Goal: Task Accomplishment & Management: Manage account settings

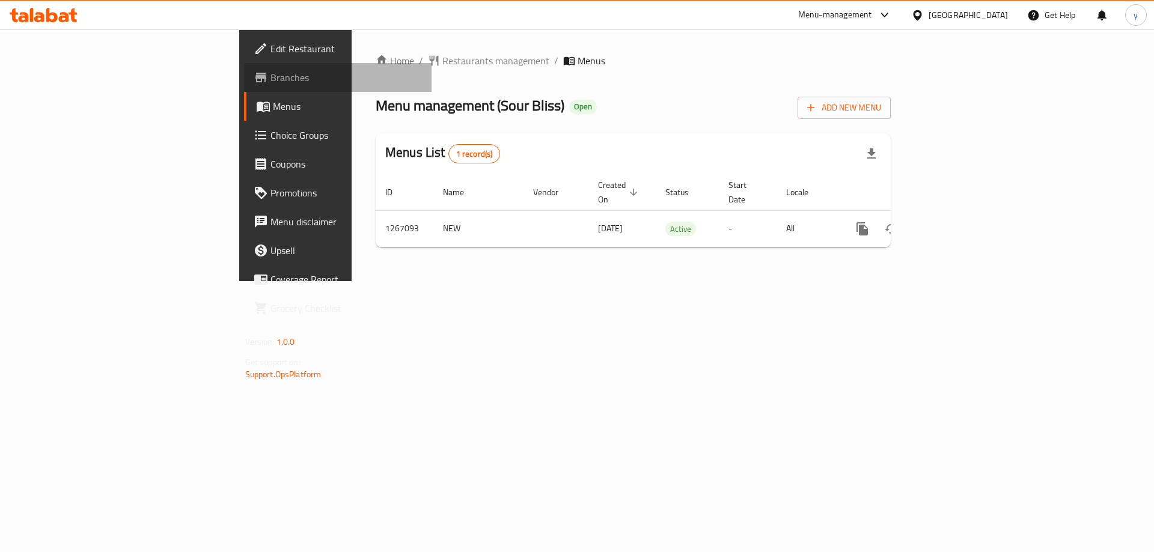
click at [244, 87] on link "Branches" at bounding box center [338, 77] width 188 height 29
click at [271, 81] on span "Branches" at bounding box center [347, 77] width 152 height 14
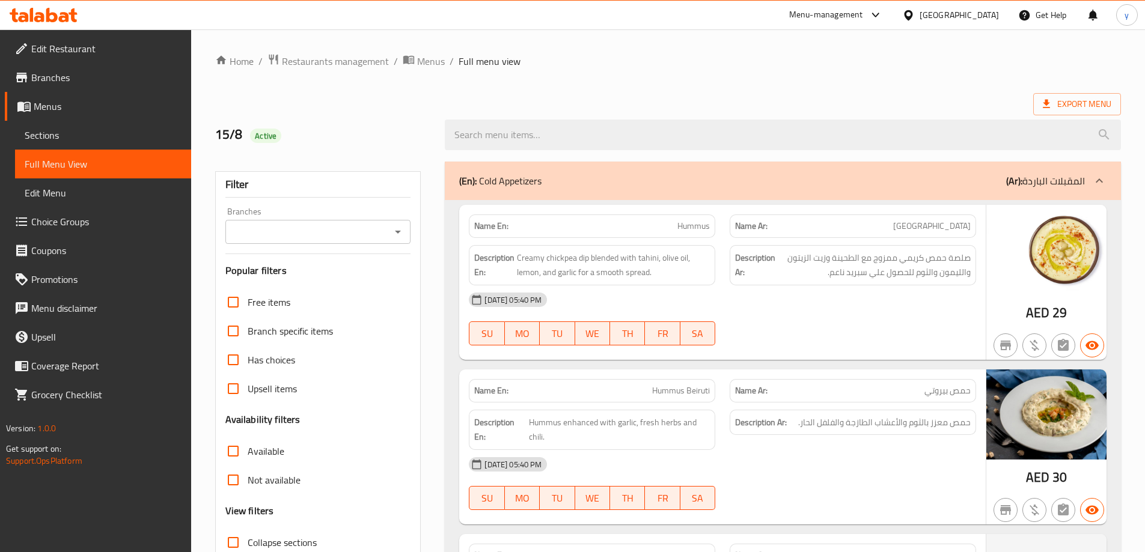
click at [98, 72] on span "Branches" at bounding box center [106, 77] width 150 height 14
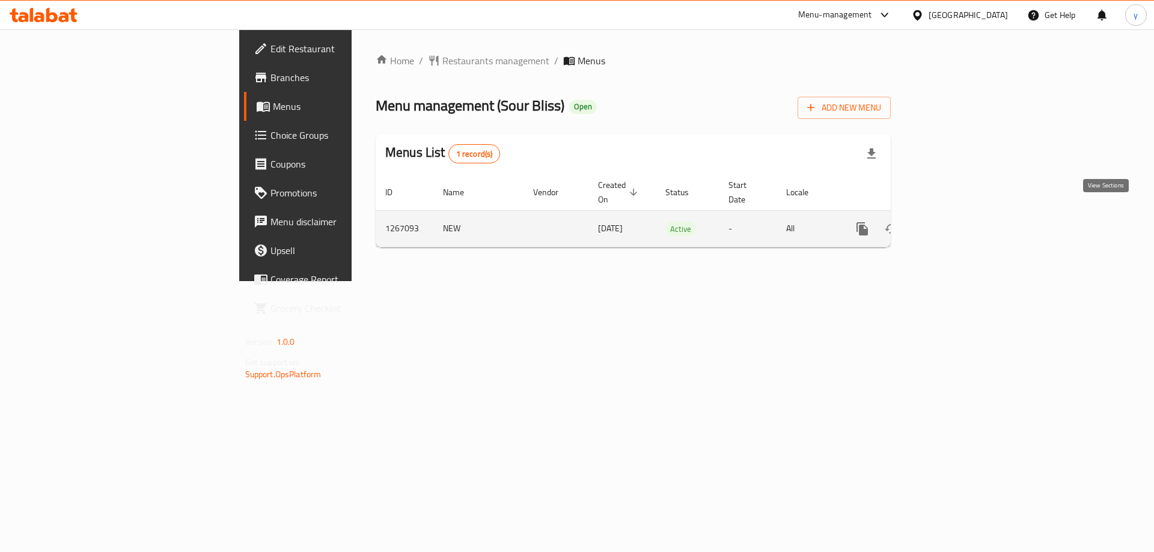
click at [955, 224] on icon "enhanced table" at bounding box center [949, 229] width 11 height 11
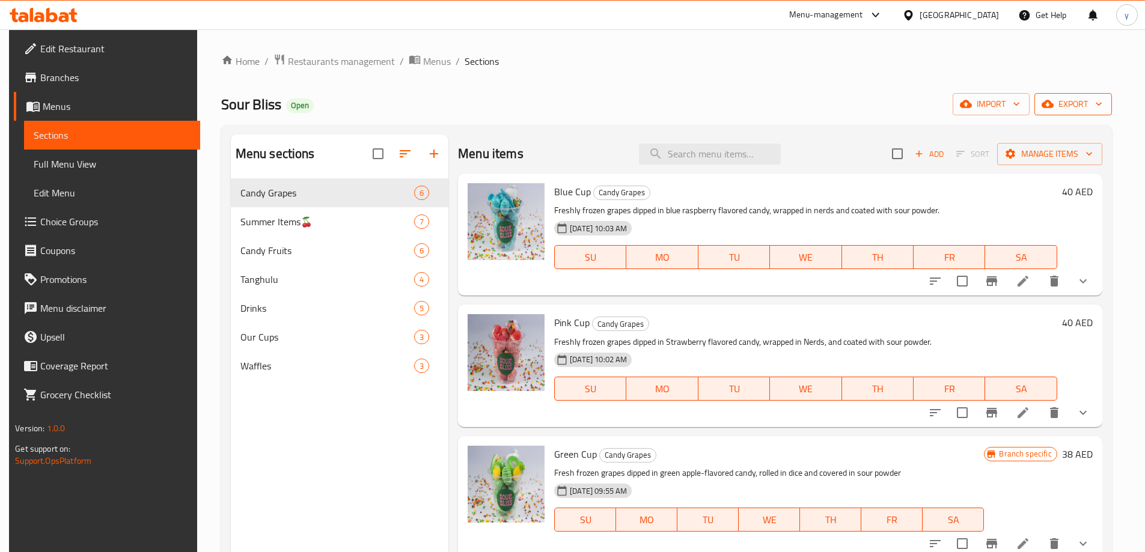
click at [1070, 101] on span "export" at bounding box center [1073, 104] width 58 height 15
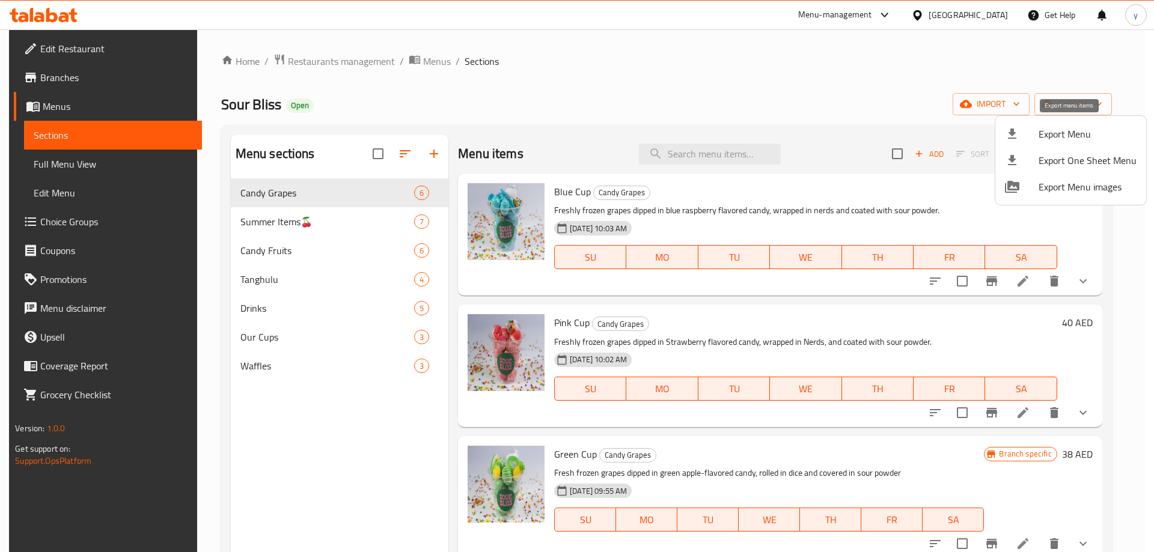
click at [1065, 141] on span "Export Menu" at bounding box center [1088, 134] width 98 height 14
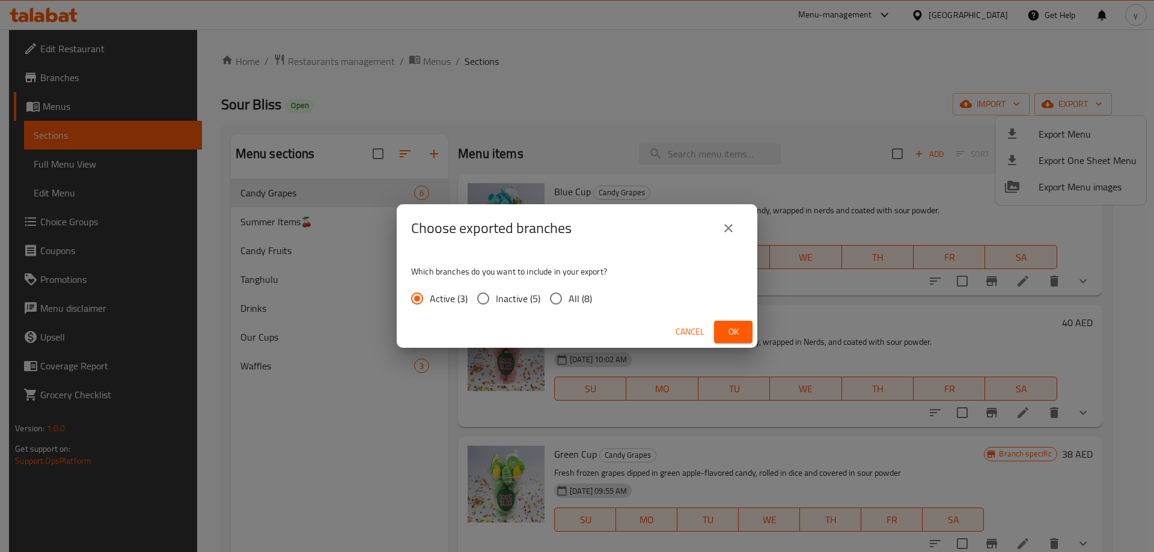
click at [576, 294] on span "All (8)" at bounding box center [580, 299] width 23 height 14
click at [569, 294] on input "All (8)" at bounding box center [555, 298] width 25 height 25
radio input "true"
click at [725, 328] on span "Ok" at bounding box center [733, 332] width 19 height 15
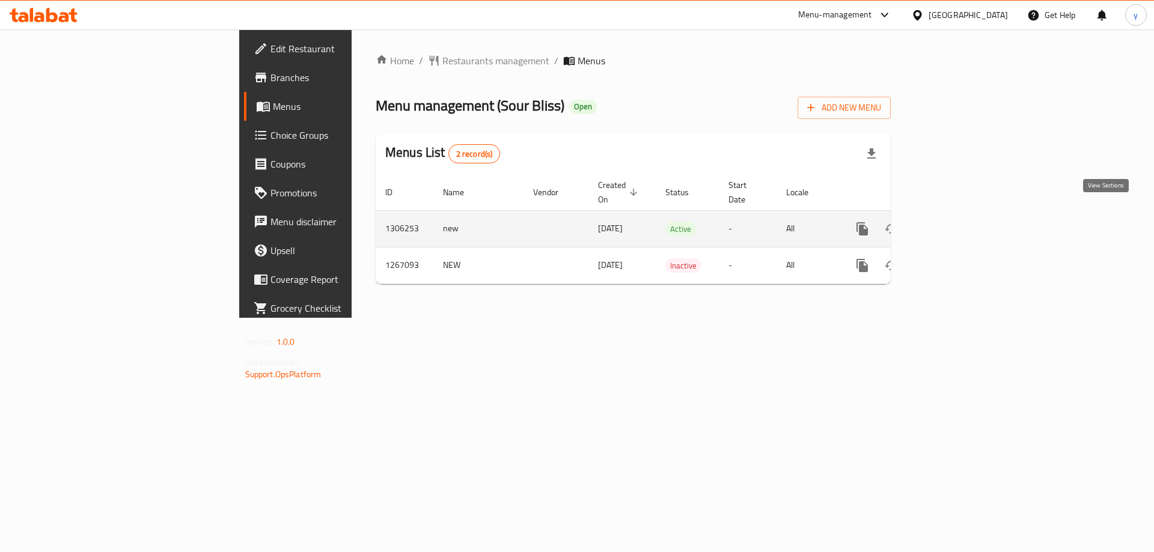
click at [964, 215] on link "enhanced table" at bounding box center [949, 229] width 29 height 29
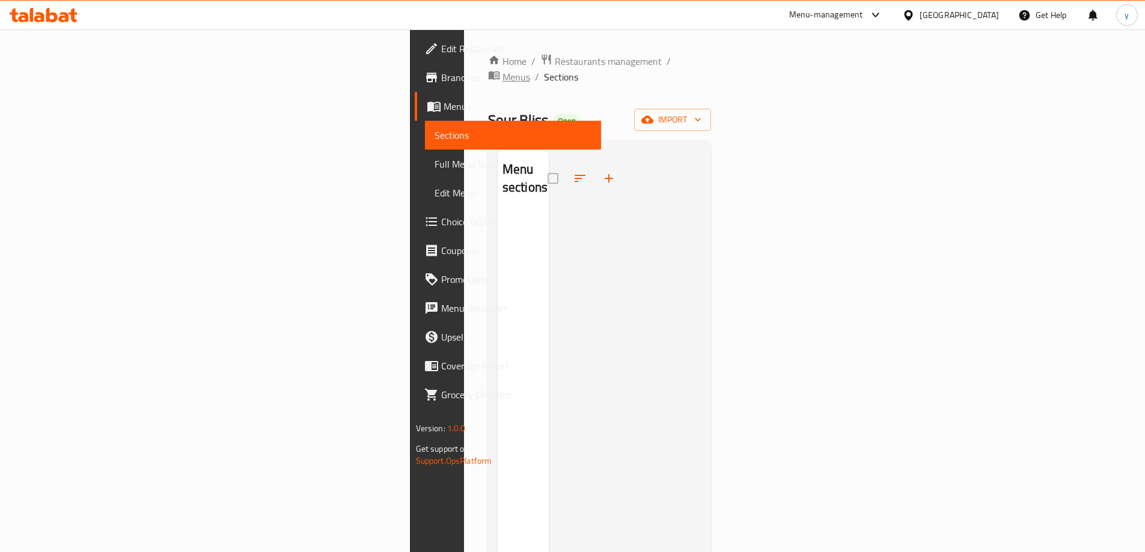
click at [503, 70] on span "Menus" at bounding box center [517, 77] width 28 height 14
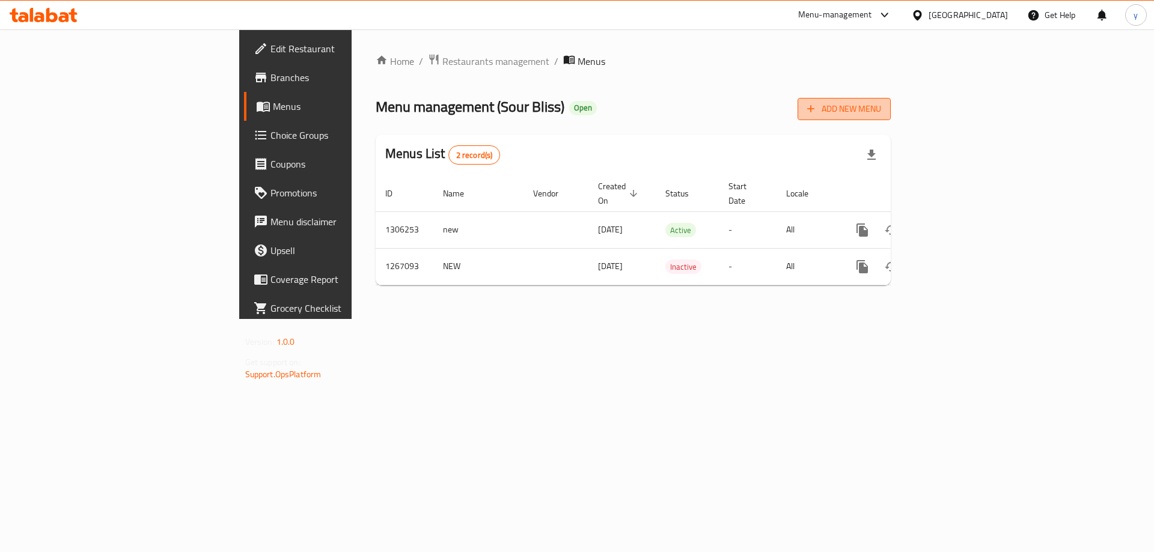
click at [881, 110] on span "Add New Menu" at bounding box center [844, 109] width 74 height 15
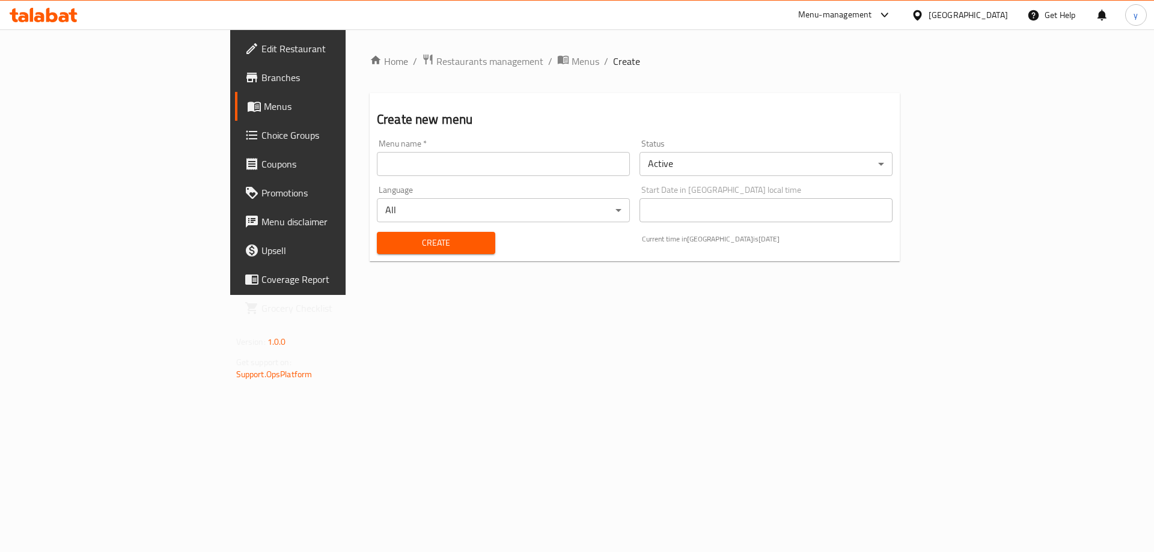
click at [571, 169] on input "text" at bounding box center [503, 164] width 253 height 24
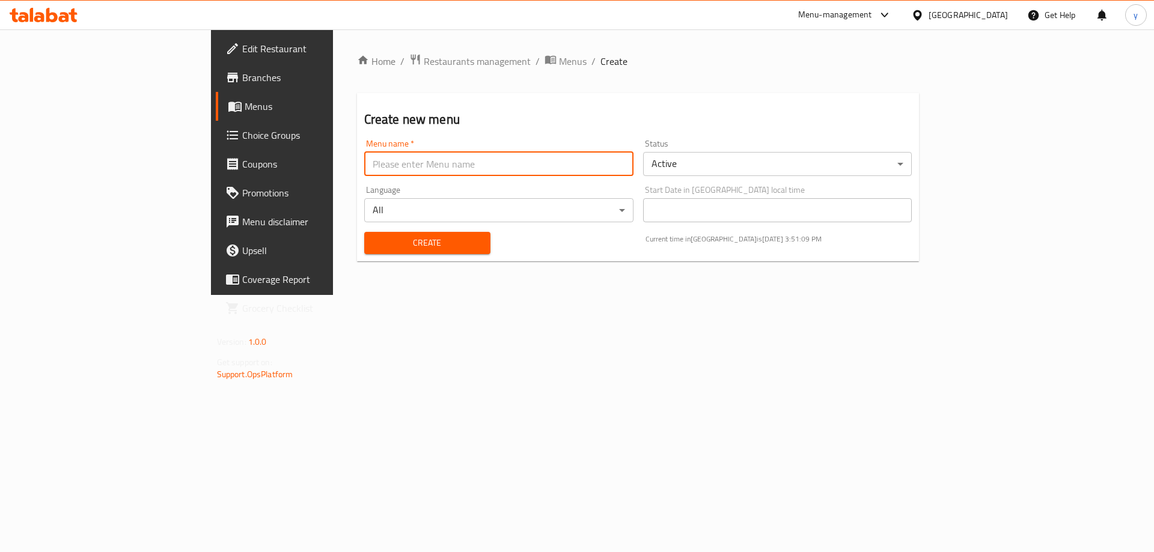
click at [417, 161] on input "text" at bounding box center [498, 164] width 269 height 24
type input "18/8"
click at [364, 232] on button "Create" at bounding box center [427, 243] width 126 height 22
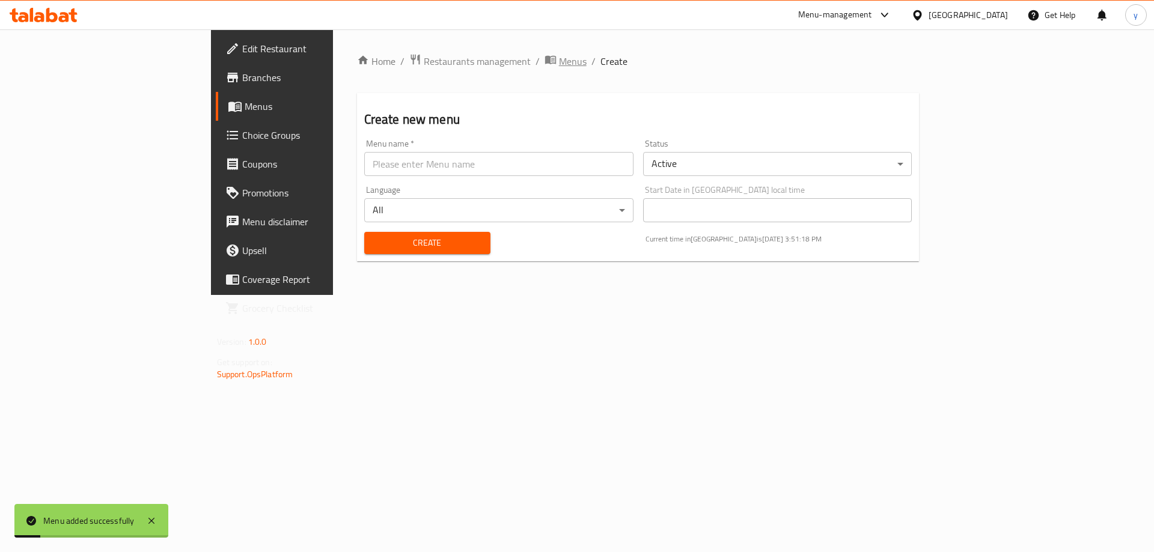
click at [559, 55] on span "Menus" at bounding box center [573, 61] width 28 height 14
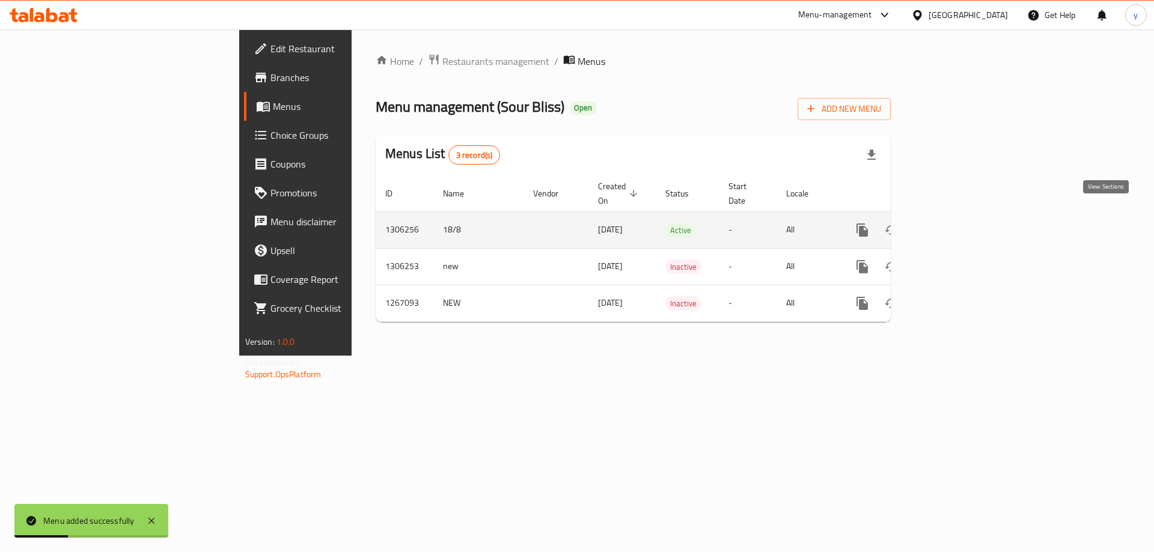
click at [956, 223] on icon "enhanced table" at bounding box center [949, 230] width 14 height 14
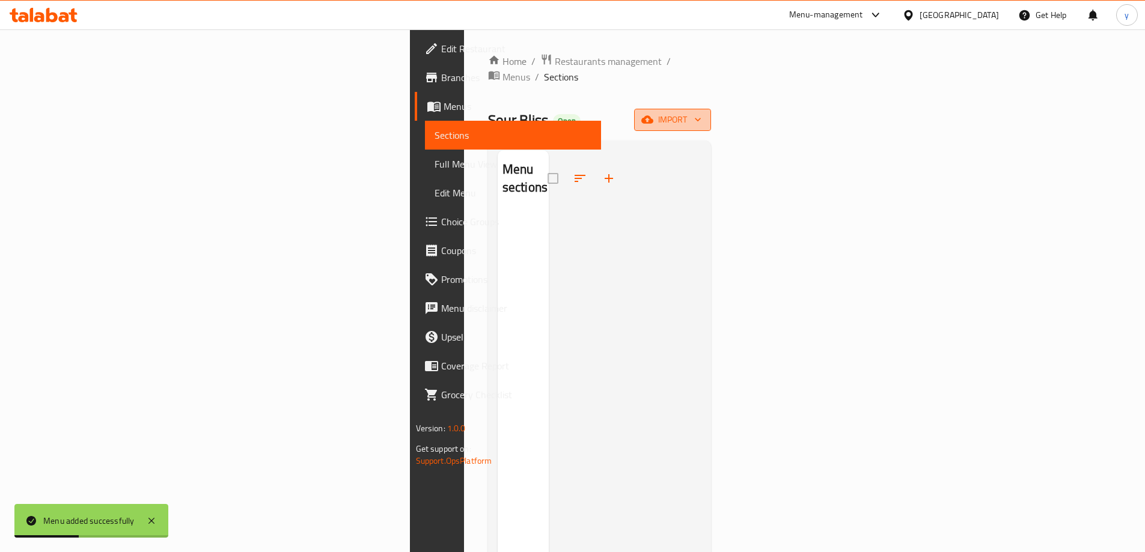
click at [702, 112] on span "import" at bounding box center [673, 119] width 58 height 15
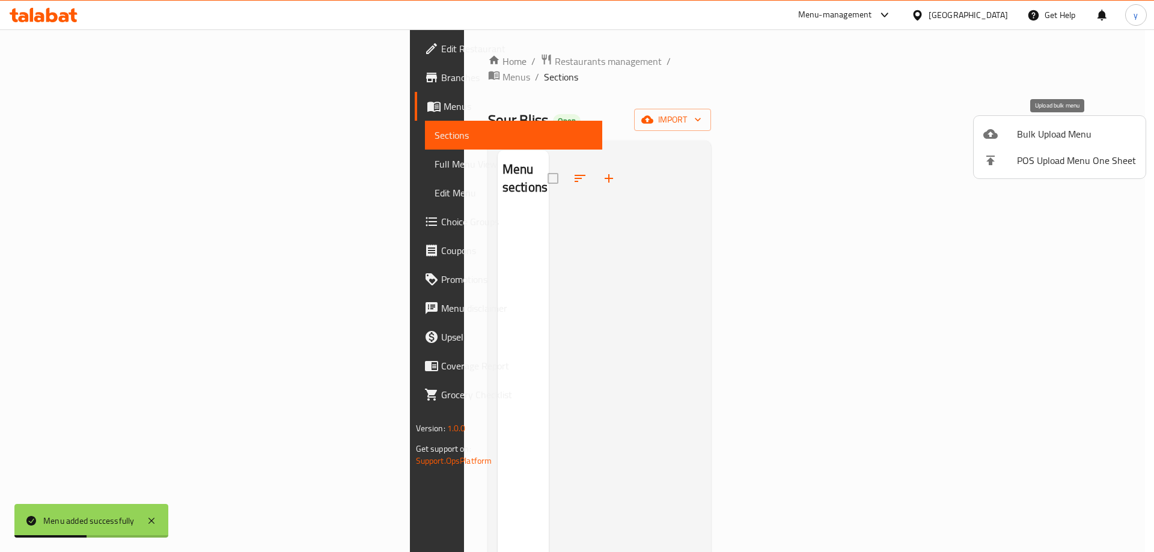
click at [1034, 141] on span "Bulk Upload Menu" at bounding box center [1076, 134] width 119 height 14
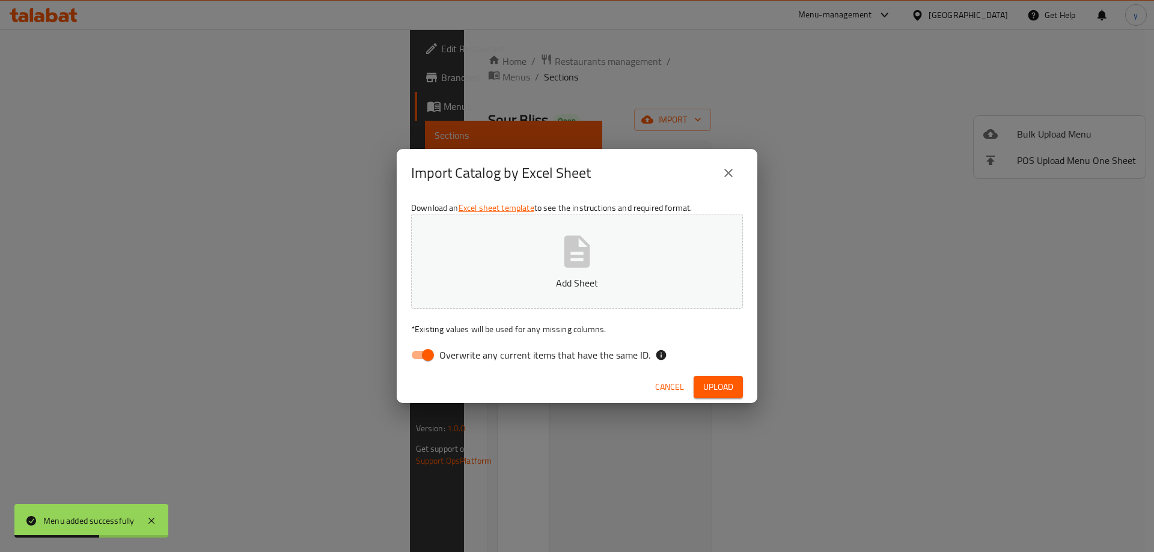
click at [604, 279] on p "Add Sheet" at bounding box center [577, 283] width 295 height 14
click at [423, 355] on input "Overwrite any current items that have the same ID." at bounding box center [428, 355] width 69 height 23
checkbox input "false"
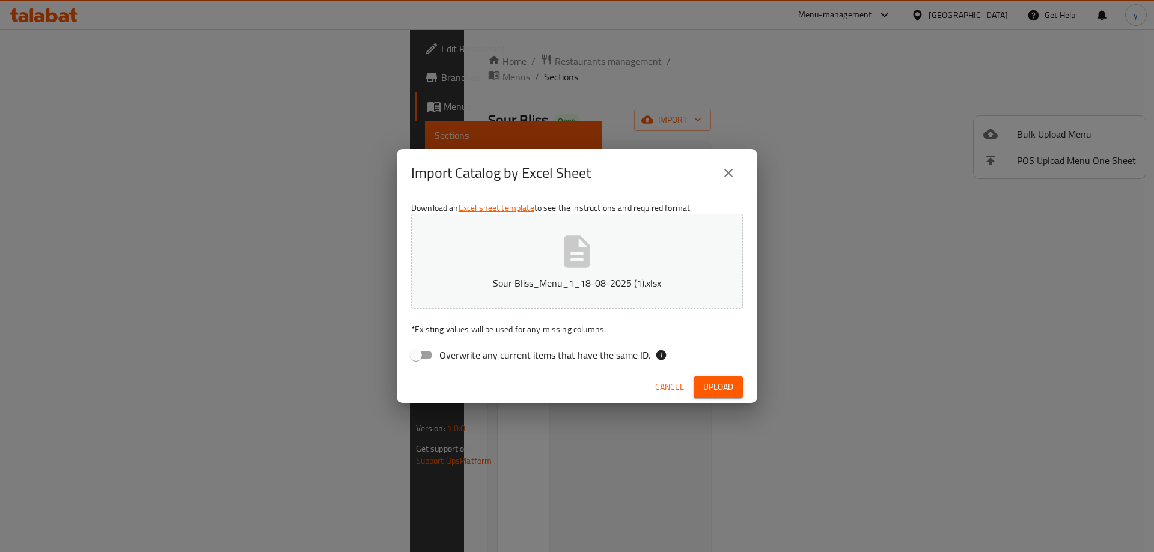
click at [709, 388] on span "Upload" at bounding box center [718, 387] width 30 height 15
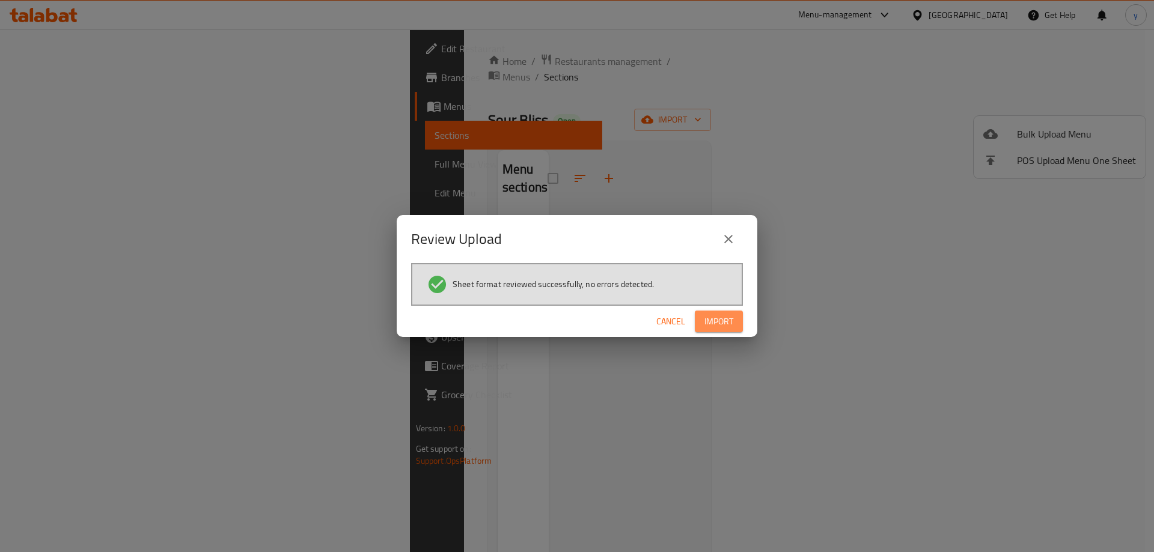
click at [717, 316] on span "Import" at bounding box center [719, 321] width 29 height 15
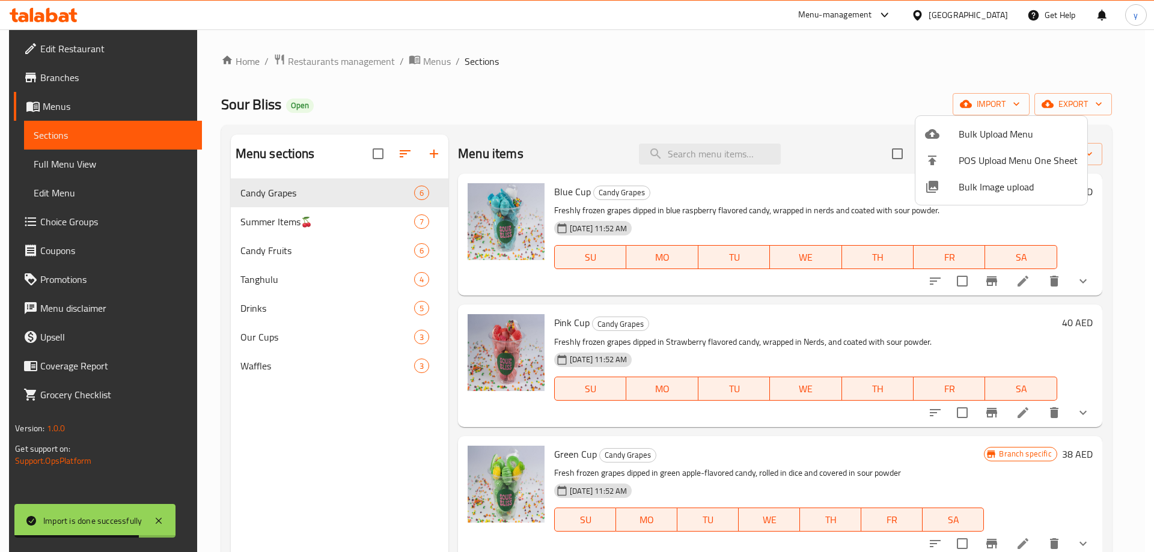
click at [791, 54] on div at bounding box center [577, 276] width 1154 height 552
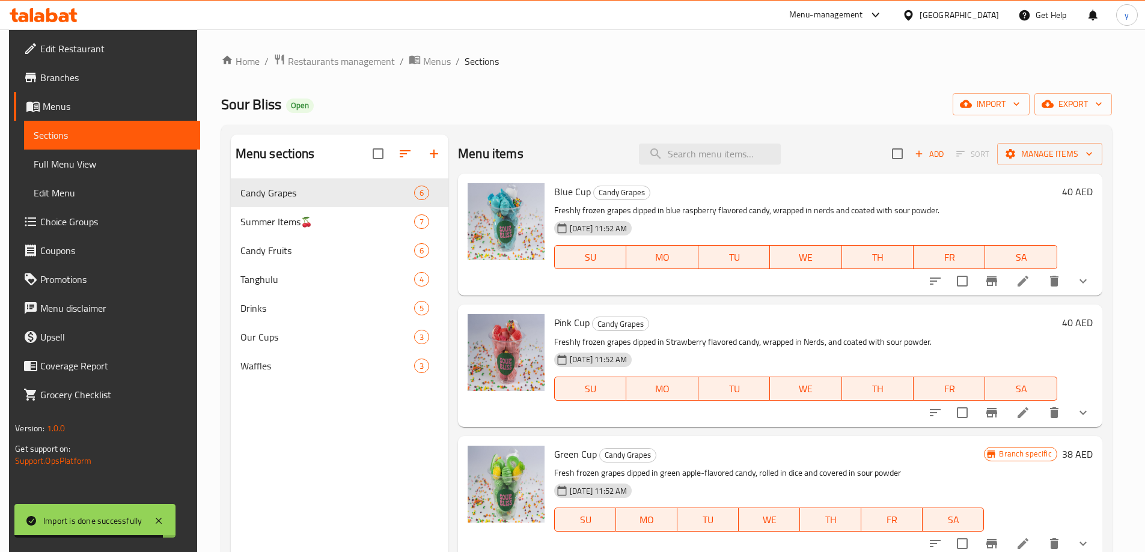
click at [69, 169] on span "Full Menu View" at bounding box center [112, 164] width 157 height 14
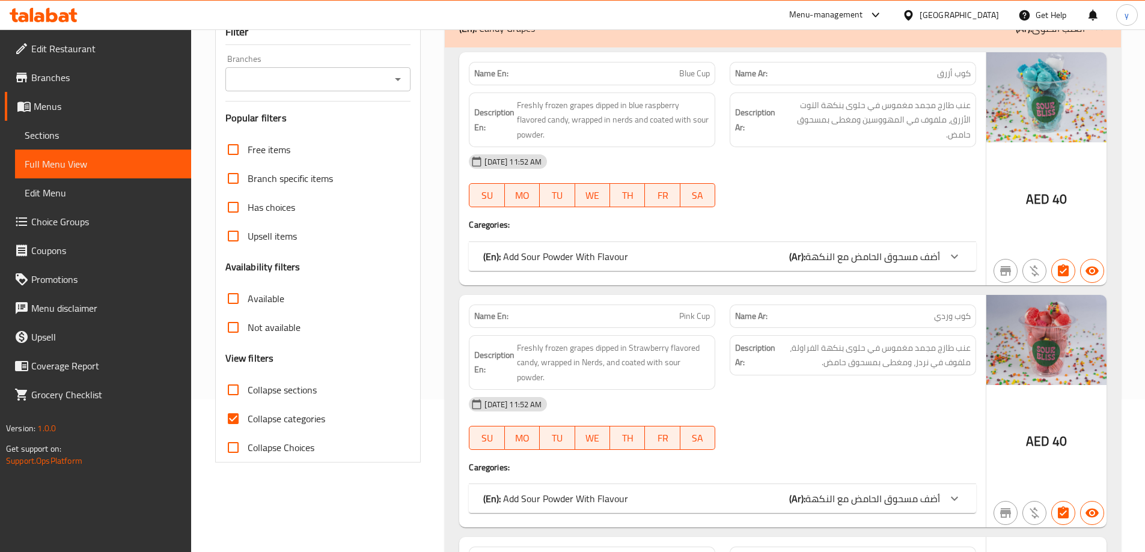
scroll to position [301, 0]
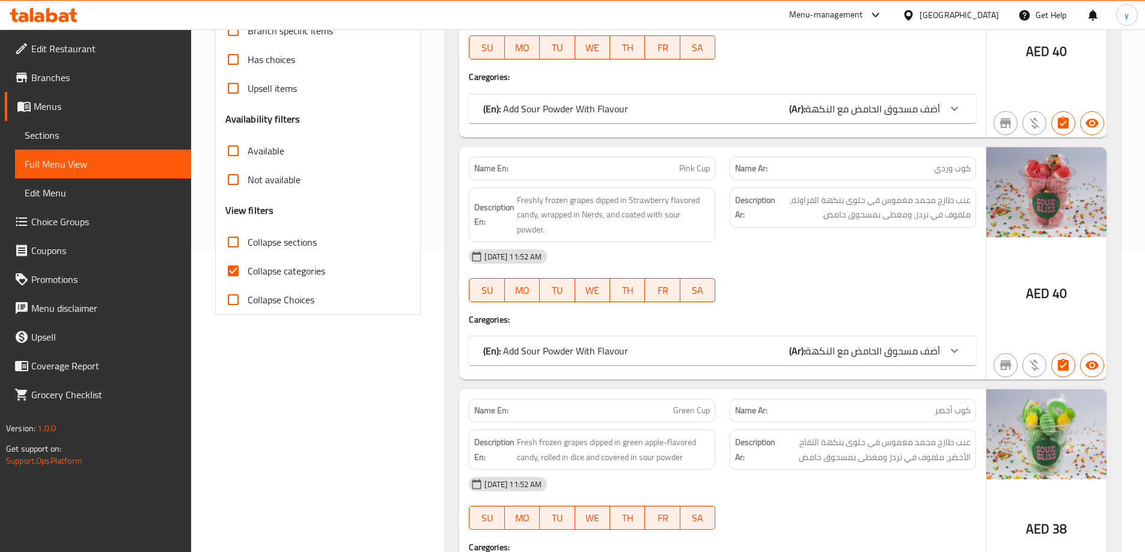
click at [311, 276] on span "Collapse categories" at bounding box center [287, 271] width 78 height 14
click at [248, 276] on input "Collapse categories" at bounding box center [233, 271] width 29 height 29
checkbox input "false"
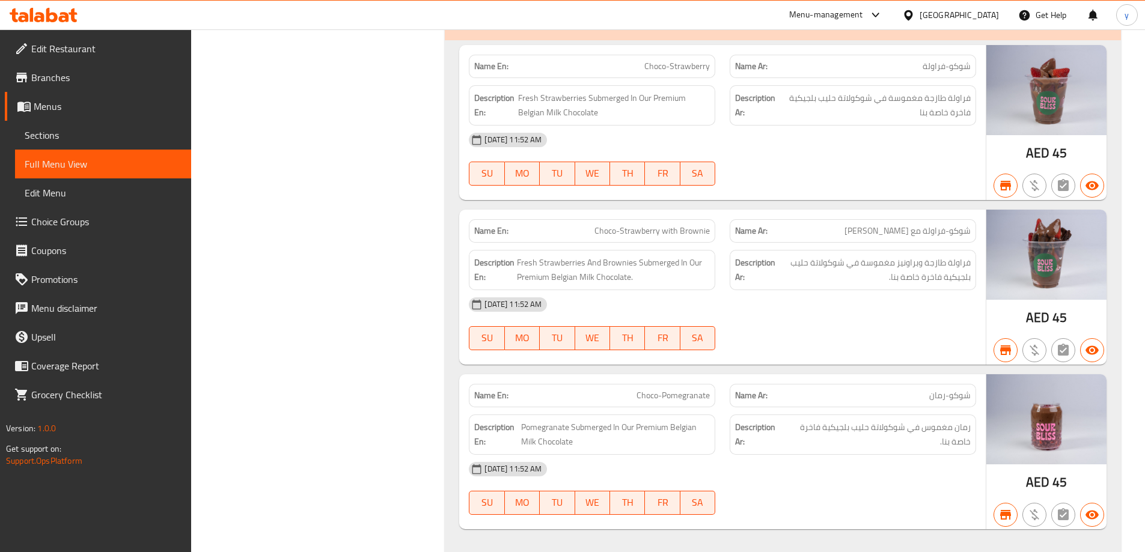
scroll to position [10175, 0]
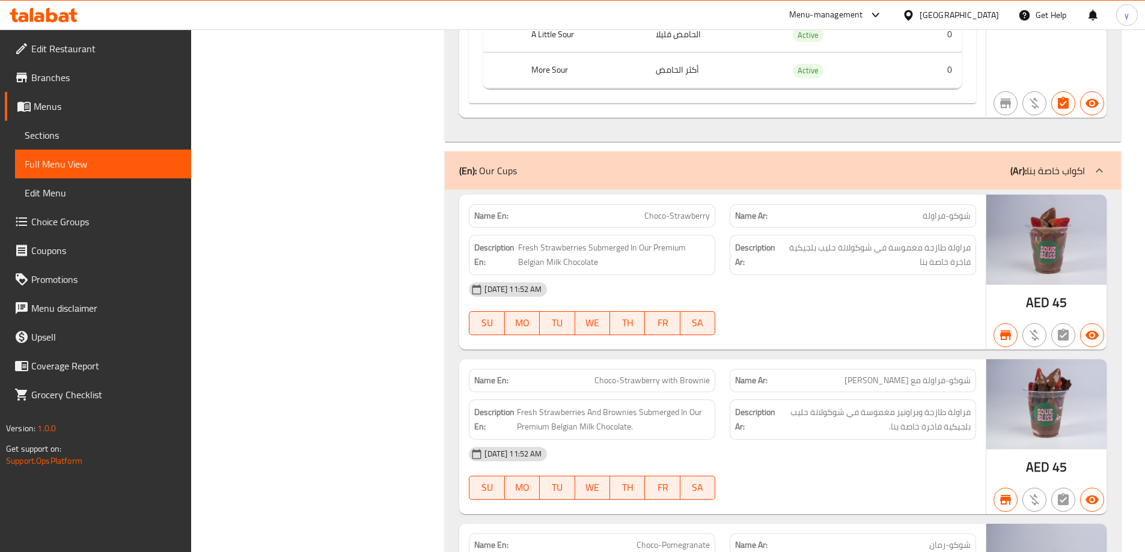
click at [120, 84] on span "Branches" at bounding box center [106, 77] width 150 height 14
